Goal: Transaction & Acquisition: Book appointment/travel/reservation

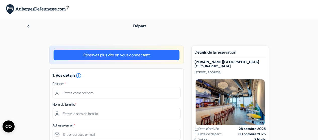
scroll to position [36, 0]
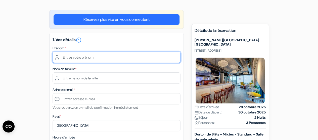
click at [87, 59] on input "text" at bounding box center [117, 57] width 128 height 11
type input "Lou"
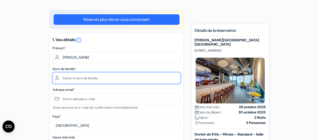
click at [80, 78] on input "text" at bounding box center [117, 78] width 128 height 11
type input "GRANGE"
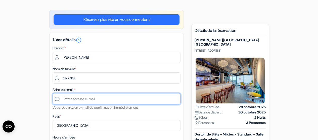
click at [73, 99] on input "text" at bounding box center [117, 98] width 128 height 11
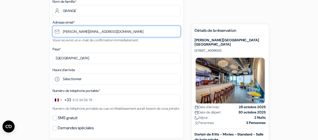
scroll to position [117, 0]
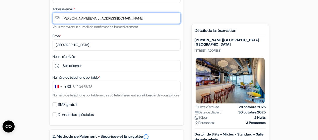
type input "[EMAIL_ADDRESS][DOMAIN_NAME]"
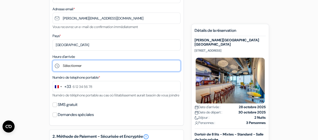
click at [76, 68] on select "Sélectionner 1:00 2:00 3:00 4:00 5:00 6:00 7:00 8:00 9:00 10:00 11:00 12:00 13:…" at bounding box center [117, 65] width 128 height 11
select select "22"
click at [53, 61] on select "Sélectionner 1:00 2:00 3:00 4:00 5:00 6:00 7:00 8:00 9:00 10:00 11:00 12:00 13:…" at bounding box center [117, 65] width 128 height 11
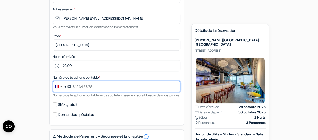
click at [100, 86] on input "text" at bounding box center [117, 86] width 128 height 11
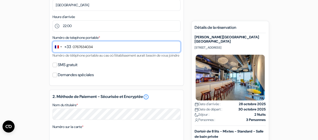
scroll to position [157, 0]
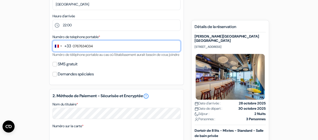
type input "0767634034"
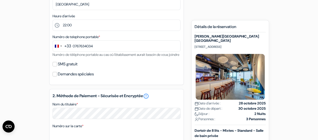
click at [64, 68] on label "SMS gratuit" at bounding box center [68, 64] width 20 height 7
click at [57, 67] on input "SMS gratuit" at bounding box center [55, 64] width 5 height 5
checkbox input "true"
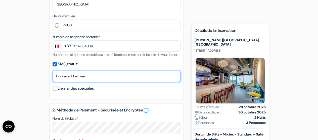
click at [69, 81] on select "Non merci Maintenant Le jour de votre arrivée 1 jour avant l'arrivée 2 jours av…" at bounding box center [117, 76] width 128 height 11
click at [53, 78] on select "Non merci Maintenant Le jour de votre arrivée 1 jour avant l'arrivée 2 jours av…" at bounding box center [117, 76] width 128 height 11
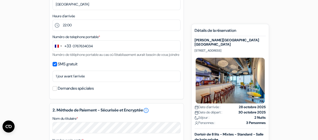
click at [76, 92] on label "Demandes spéciales" at bounding box center [76, 88] width 36 height 7
click at [57, 91] on input "Demandes spéciales" at bounding box center [55, 88] width 5 height 5
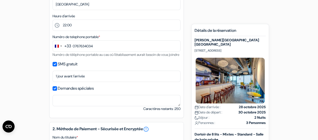
click at [79, 92] on label "Demandes spéciales" at bounding box center [76, 88] width 36 height 7
click at [57, 91] on input "Demandes spéciales" at bounding box center [55, 88] width 5 height 5
checkbox input "false"
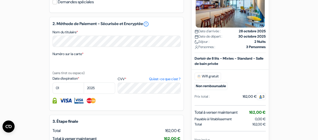
scroll to position [243, 0]
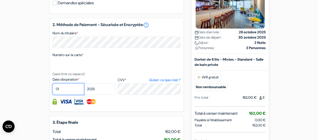
click at [66, 95] on select "01 02 03 04 05 06 07 08 09 10 11 12" at bounding box center [68, 89] width 31 height 11
select select "06"
click at [53, 91] on select "01 02 03 04 05 06 07 08 09 10 11 12" at bounding box center [68, 89] width 31 height 11
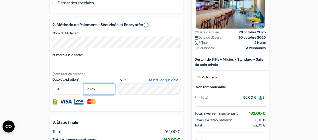
click at [99, 95] on select "2025 2026 2027 2028 2029 2030 2031 2032 2033 2034 2035 2036 2037 2038 2039 2040…" at bounding box center [99, 89] width 31 height 11
select select "2026"
click at [84, 91] on select "2025 2026 2027 2028 2029 2030 2031 2032 2033 2034 2035 2036 2037 2038 2039 2040…" at bounding box center [99, 89] width 31 height 11
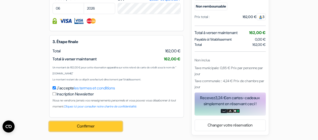
click at [72, 127] on button "Confirmer Loading..." at bounding box center [85, 127] width 73 height 10
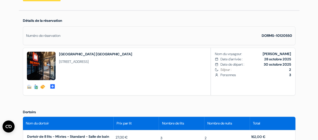
scroll to position [132, 0]
